Goal: Task Accomplishment & Management: Manage account settings

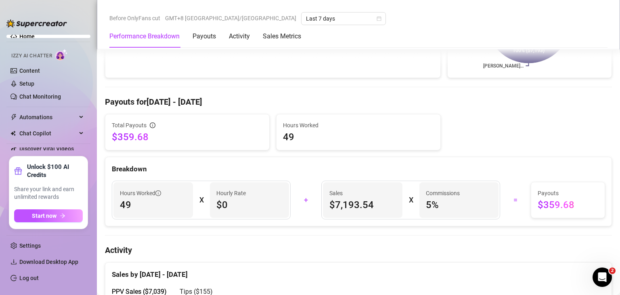
scroll to position [404, 0]
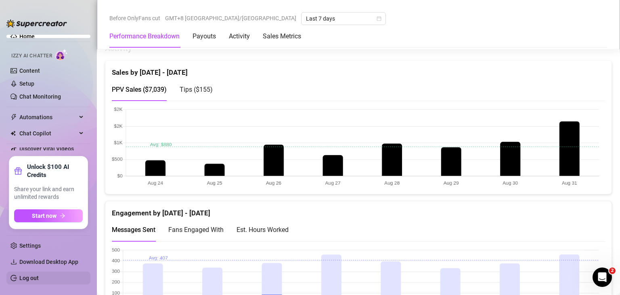
click at [39, 275] on link "Log out" at bounding box center [28, 278] width 19 height 6
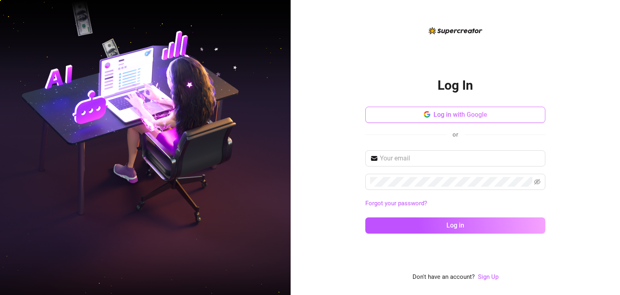
click at [452, 112] on span "Log in with Google" at bounding box center [461, 115] width 54 height 8
click at [481, 111] on span "Log in with Google" at bounding box center [461, 115] width 54 height 8
